Goal: Information Seeking & Learning: Learn about a topic

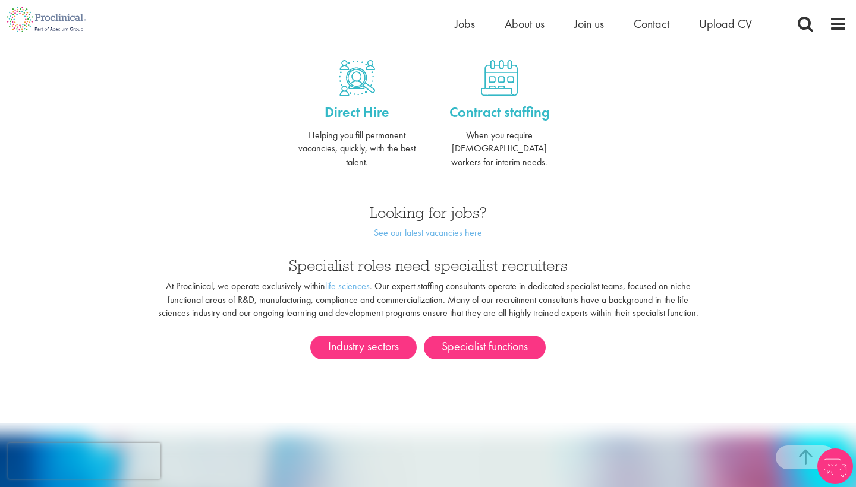
scroll to position [509, 0]
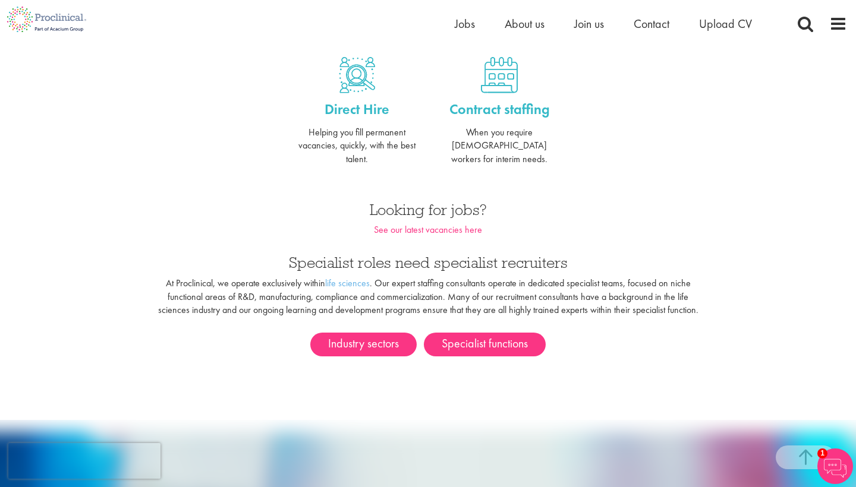
click at [412, 223] on link "See our latest vacancies here" at bounding box center [428, 229] width 108 height 12
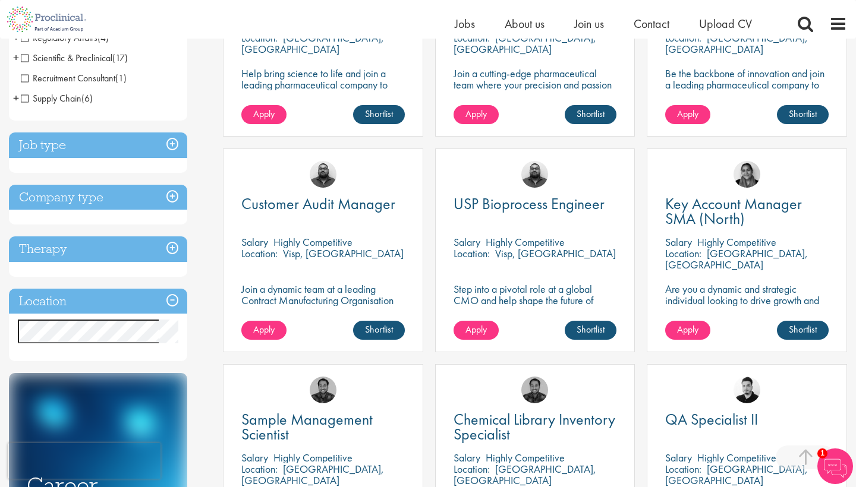
scroll to position [339, 0]
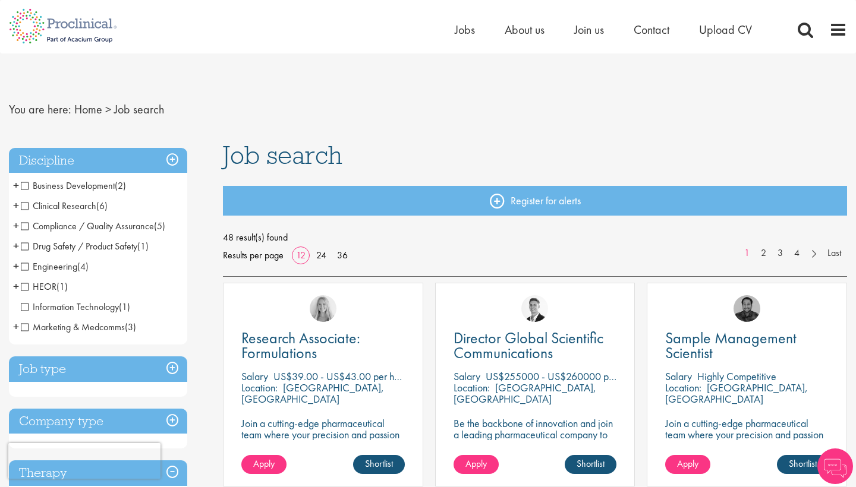
click at [90, 325] on span "Marketing & Medcomms" at bounding box center [73, 327] width 104 height 12
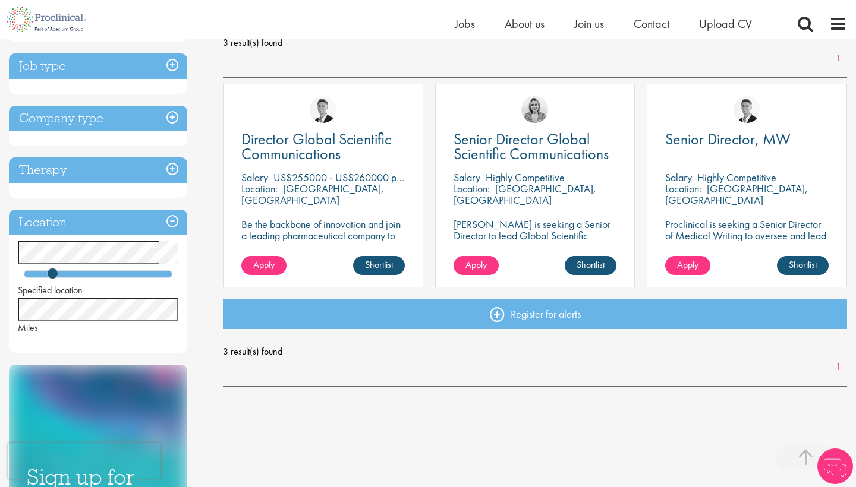
scroll to position [185, 0]
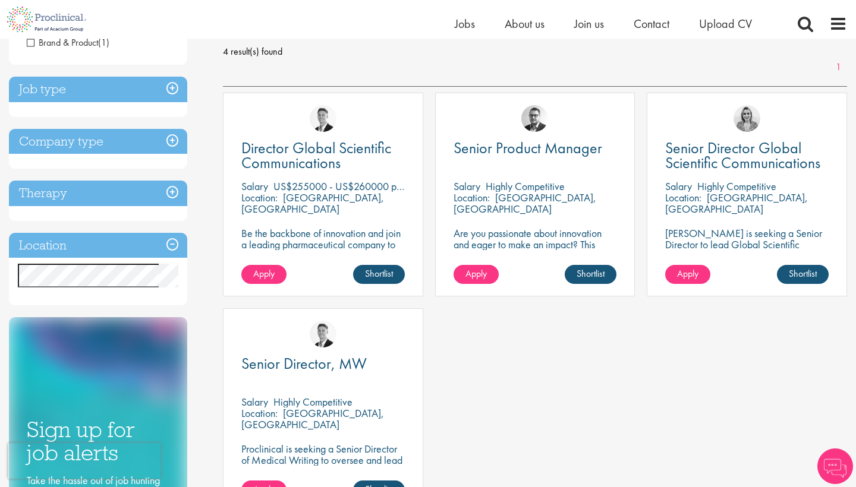
scroll to position [176, 0]
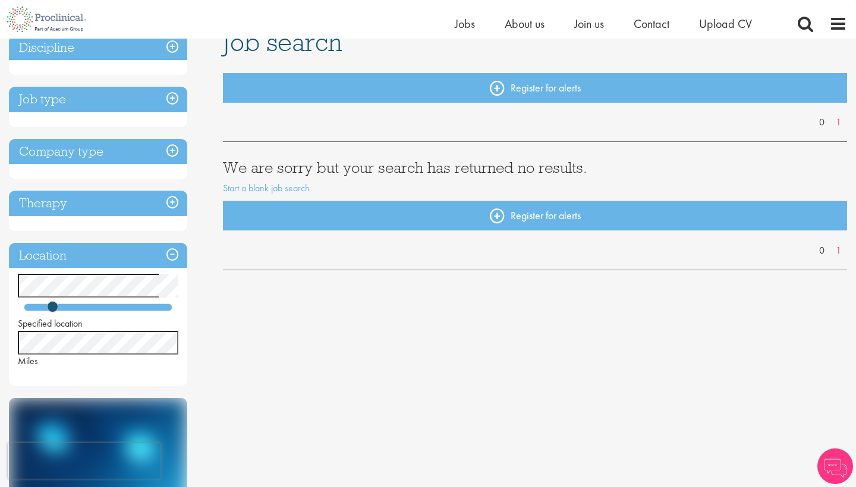
scroll to position [99, 0]
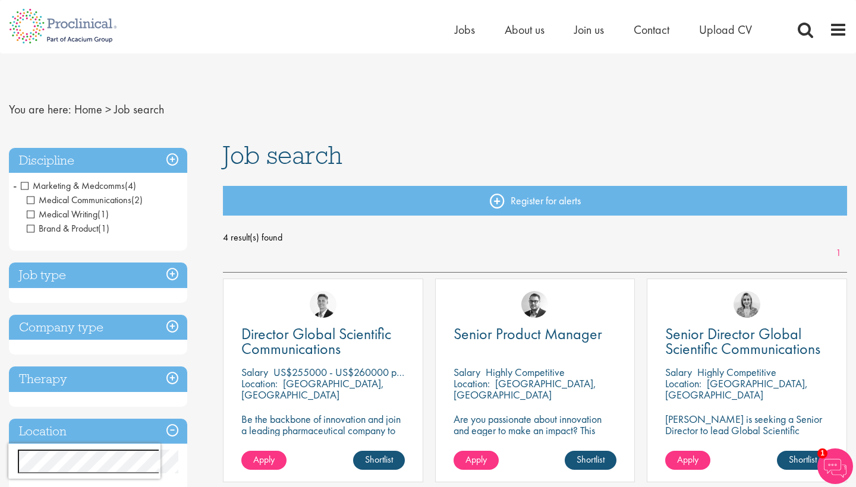
click at [26, 187] on span "Marketing & Medcomms" at bounding box center [73, 185] width 104 height 12
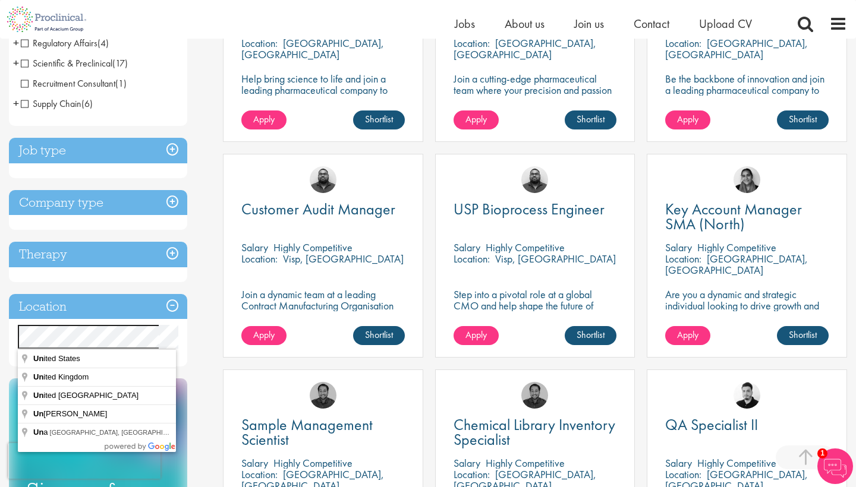
scroll to position [331, 0]
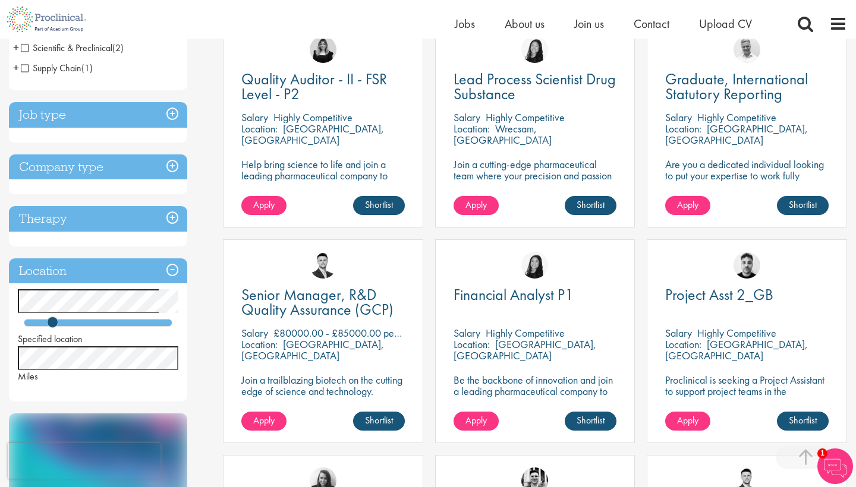
scroll to position [247, 0]
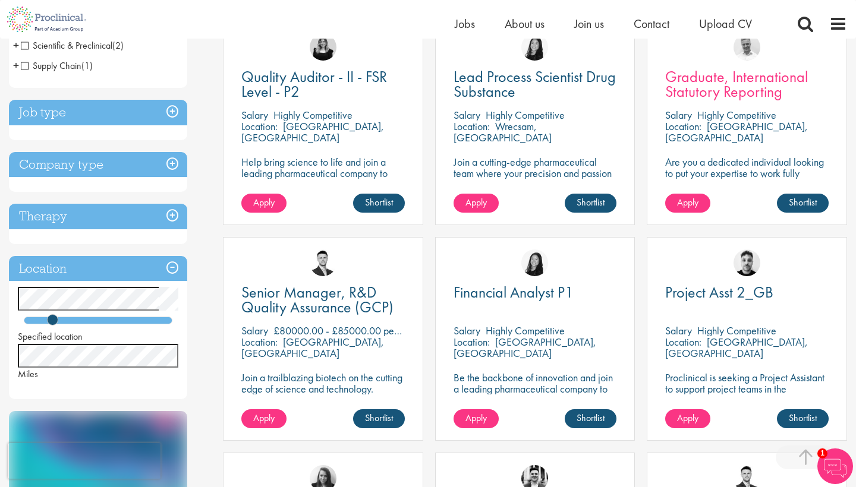
click at [745, 81] on span "Graduate, International Statutory Reporting" at bounding box center [736, 84] width 143 height 35
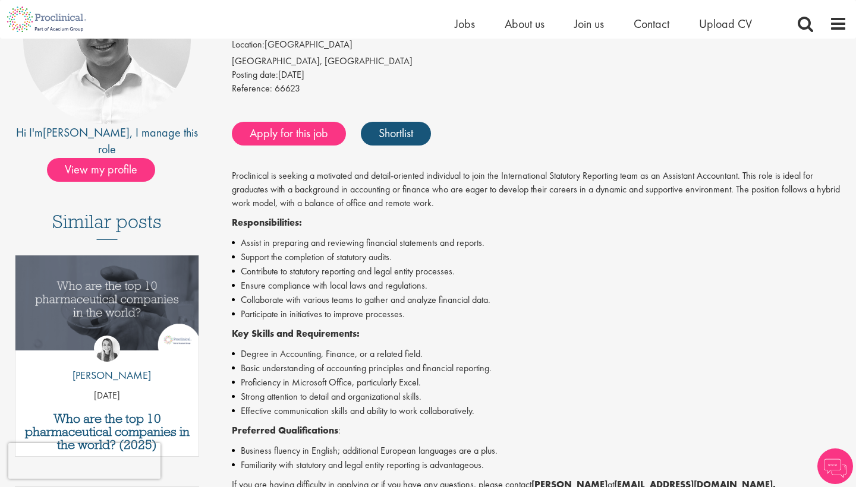
scroll to position [178, 0]
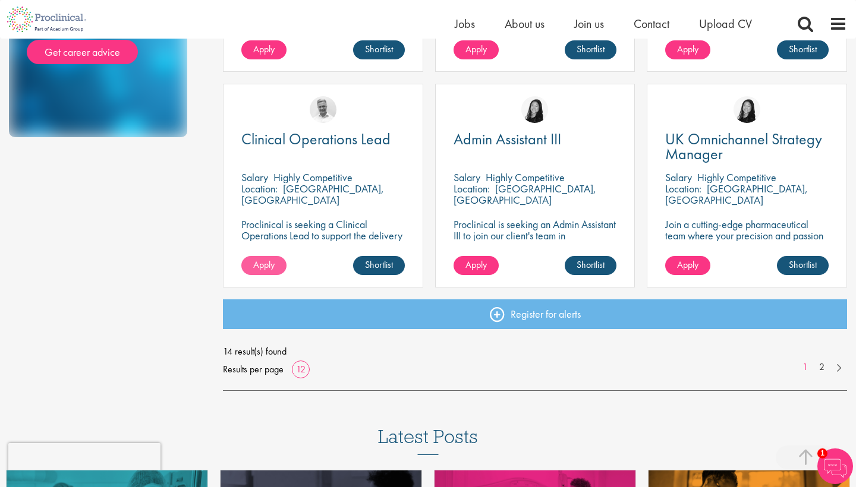
scroll to position [838, 0]
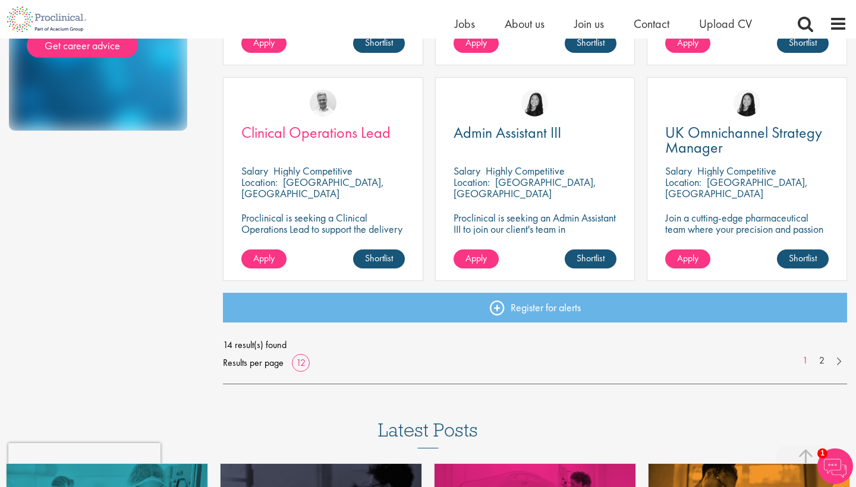
click at [358, 137] on span "Clinical Operations Lead" at bounding box center [315, 132] width 149 height 20
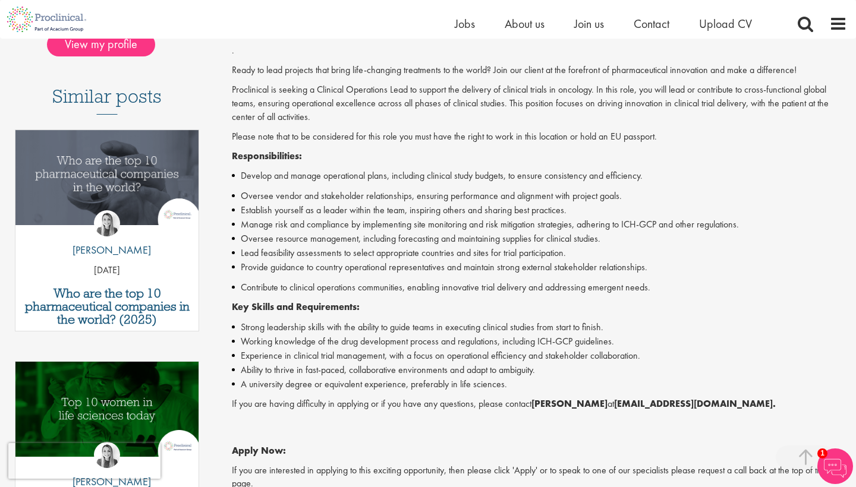
scroll to position [302, 0]
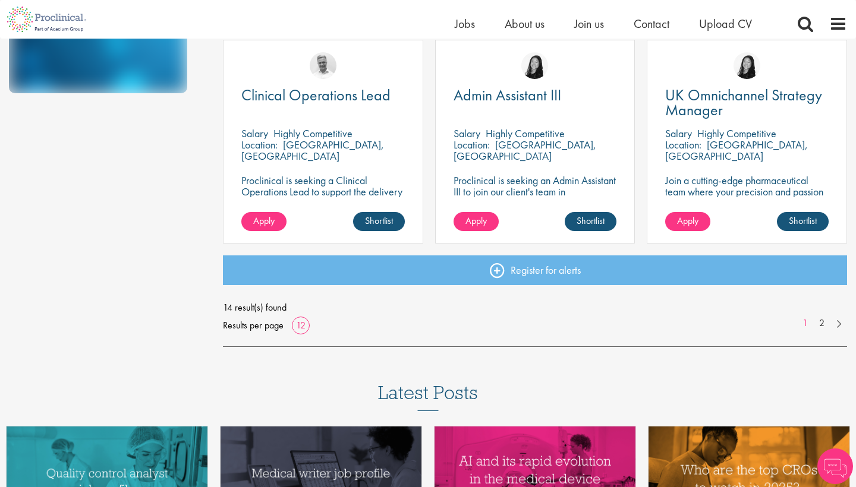
scroll to position [874, 0]
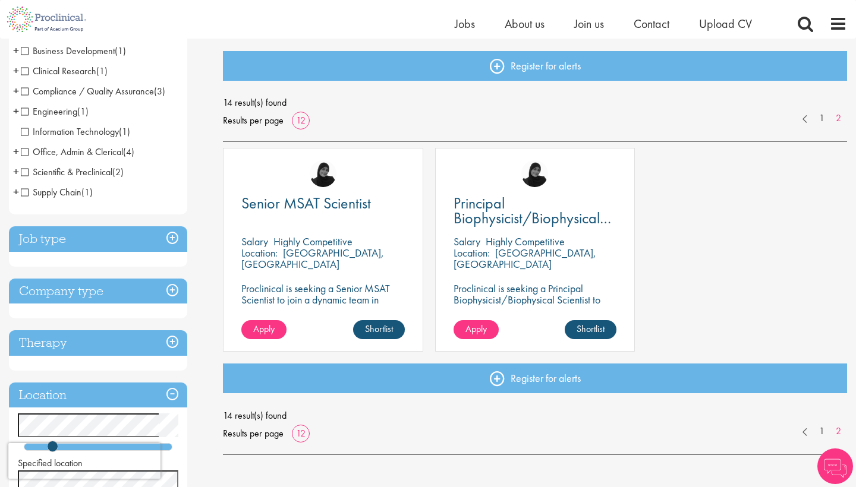
scroll to position [125, 0]
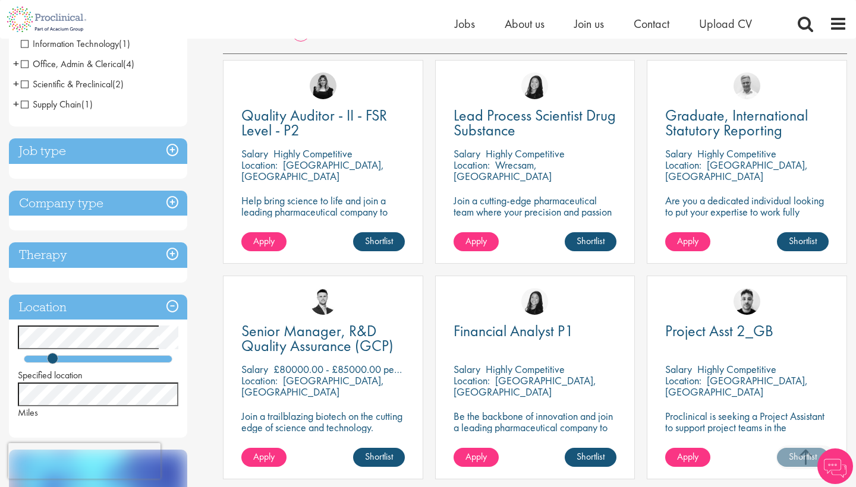
scroll to position [248, 0]
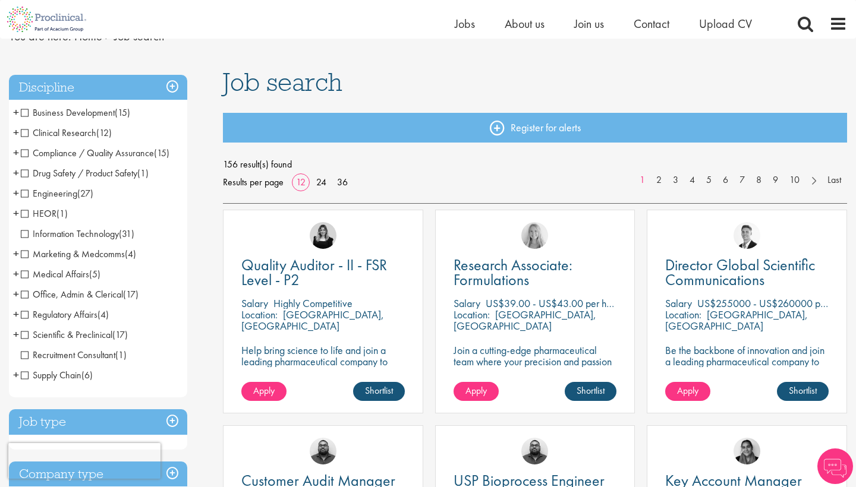
scroll to position [61, 0]
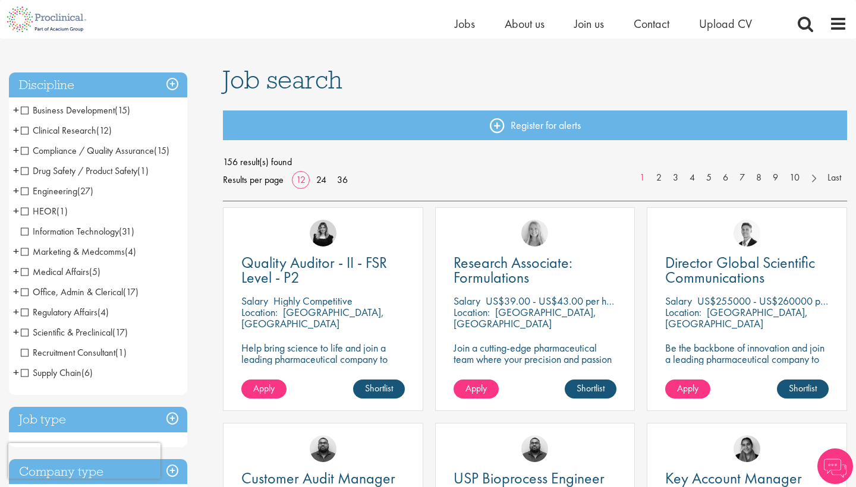
click at [37, 216] on span "HEOR" at bounding box center [39, 211] width 36 height 12
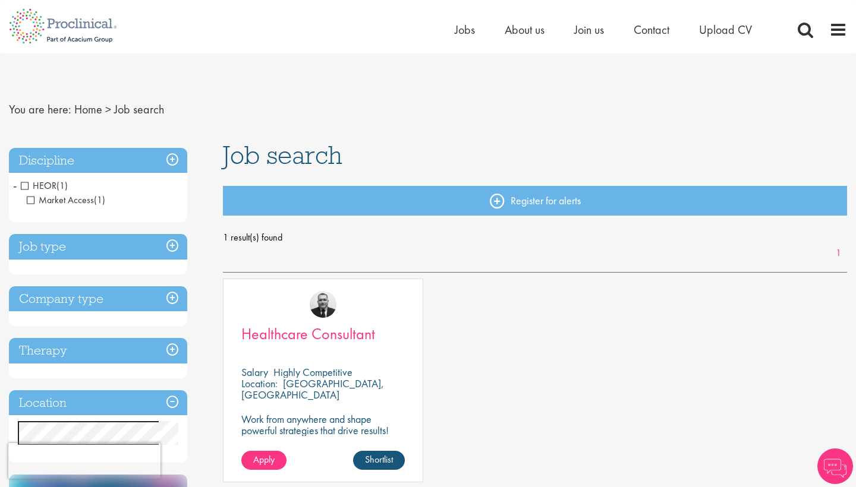
click at [280, 335] on span "Healthcare Consultant" at bounding box center [308, 334] width 134 height 20
